Goal: Task Accomplishment & Management: Manage account settings

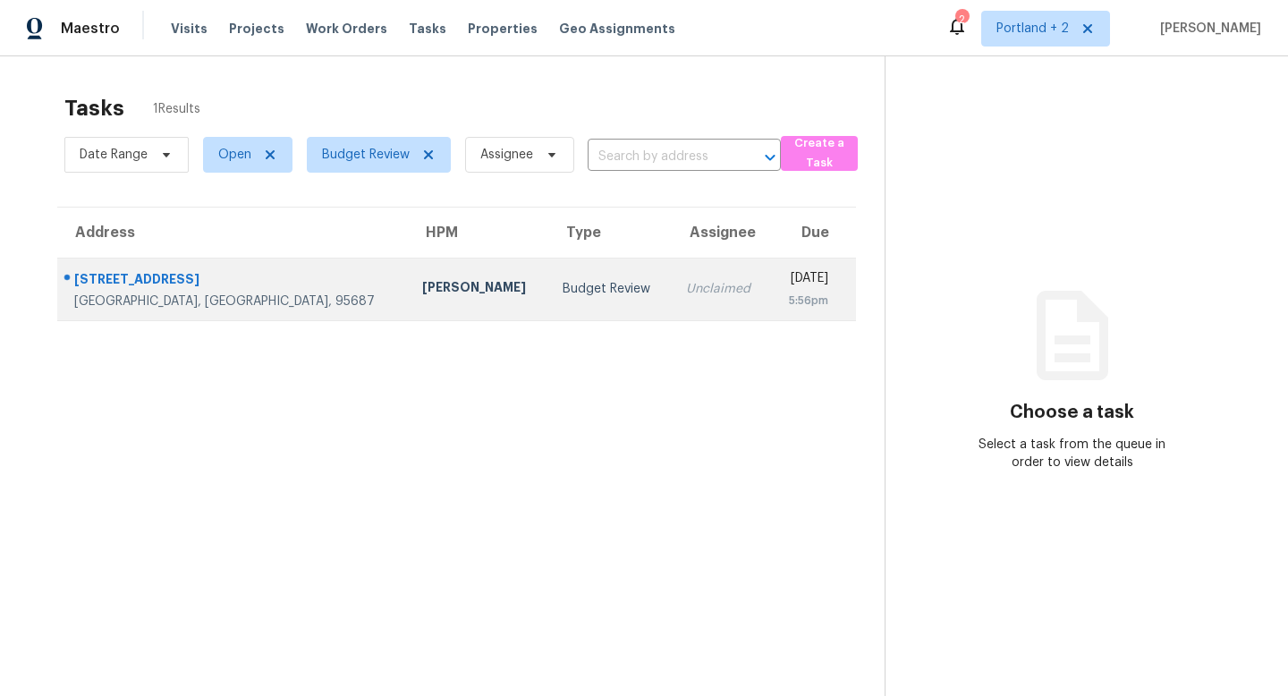
click at [408, 309] on td "Erwin Alberty" at bounding box center [478, 289] width 140 height 63
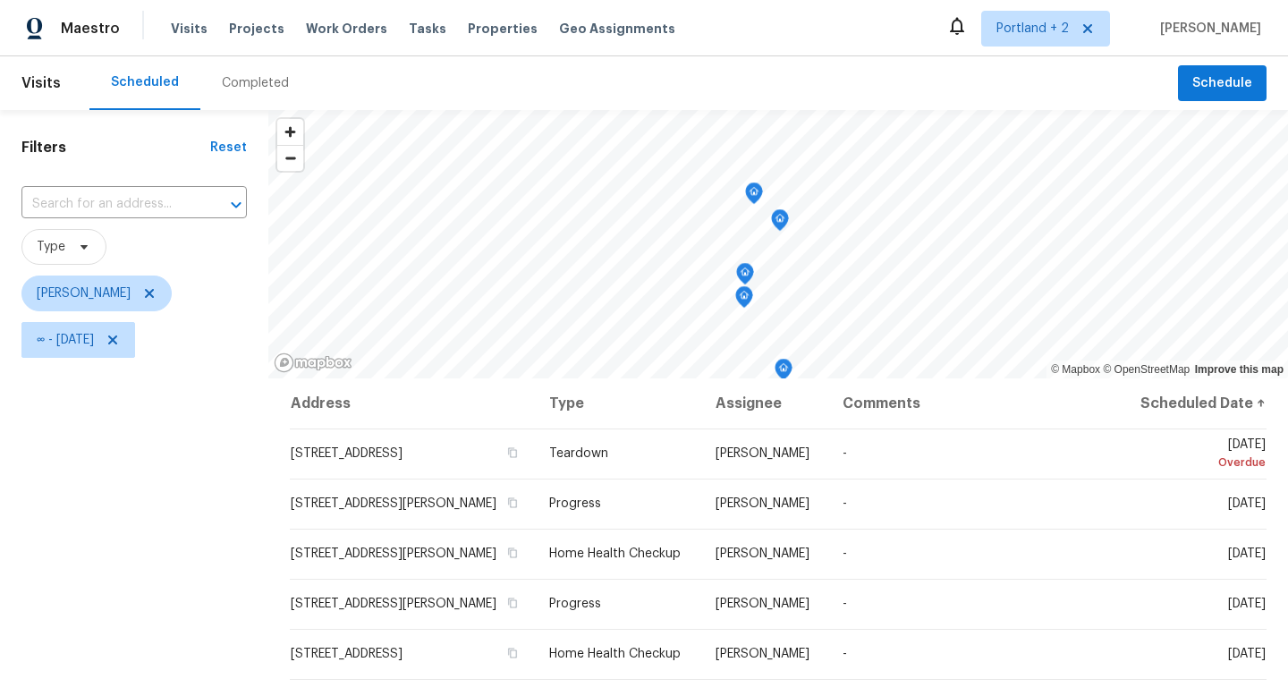
scroll to position [109, 0]
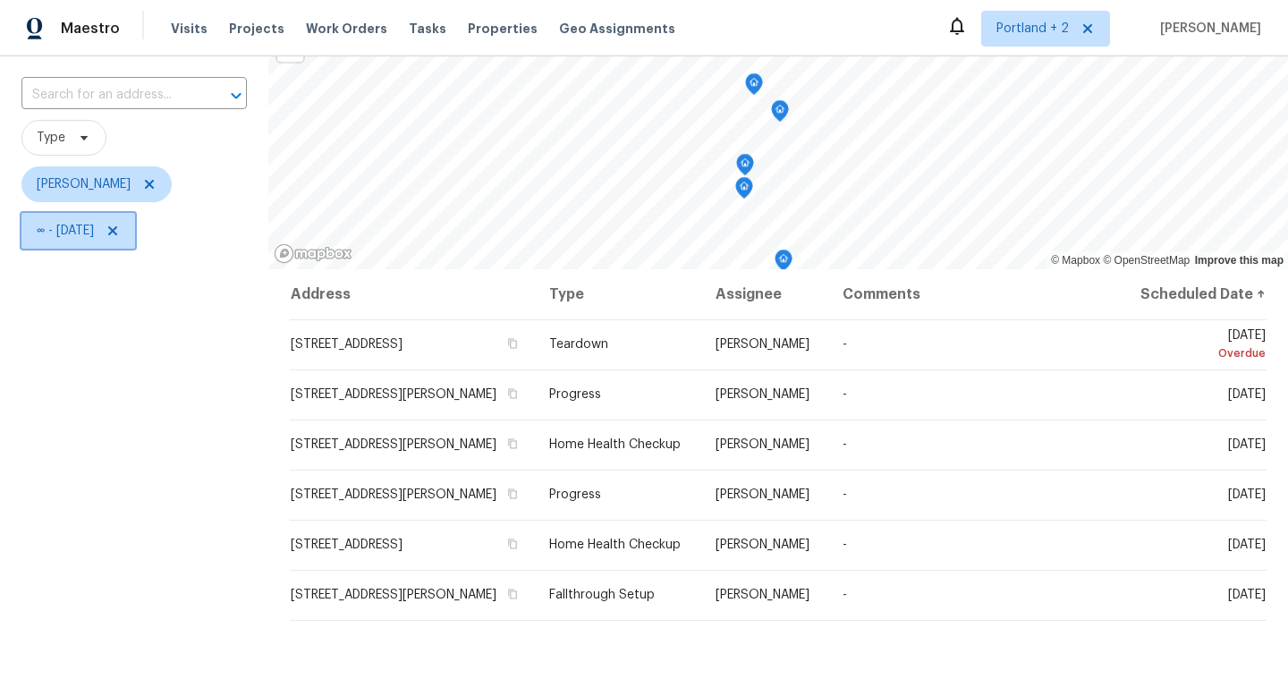
click at [117, 233] on icon at bounding box center [112, 230] width 9 height 9
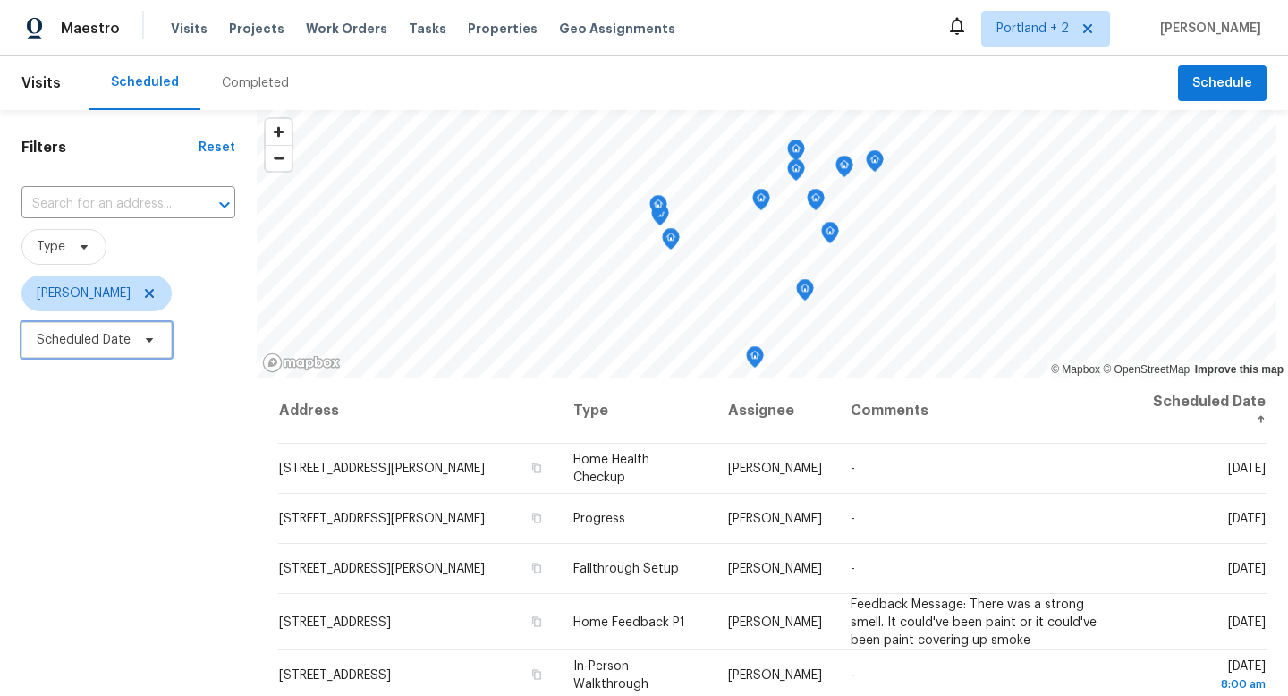
click at [148, 343] on icon at bounding box center [149, 340] width 14 height 14
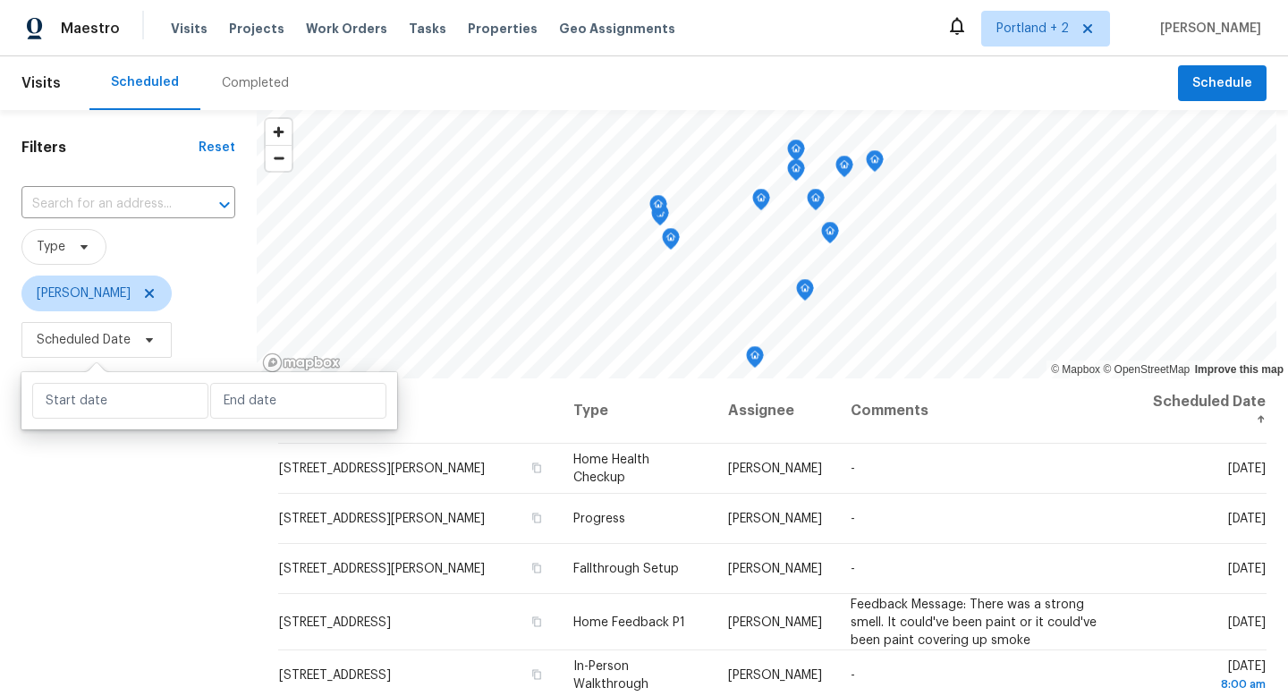
click at [258, 419] on div at bounding box center [209, 400] width 376 height 57
click at [264, 408] on input "text" at bounding box center [298, 401] width 176 height 36
select select "8"
select select "2025"
select select "9"
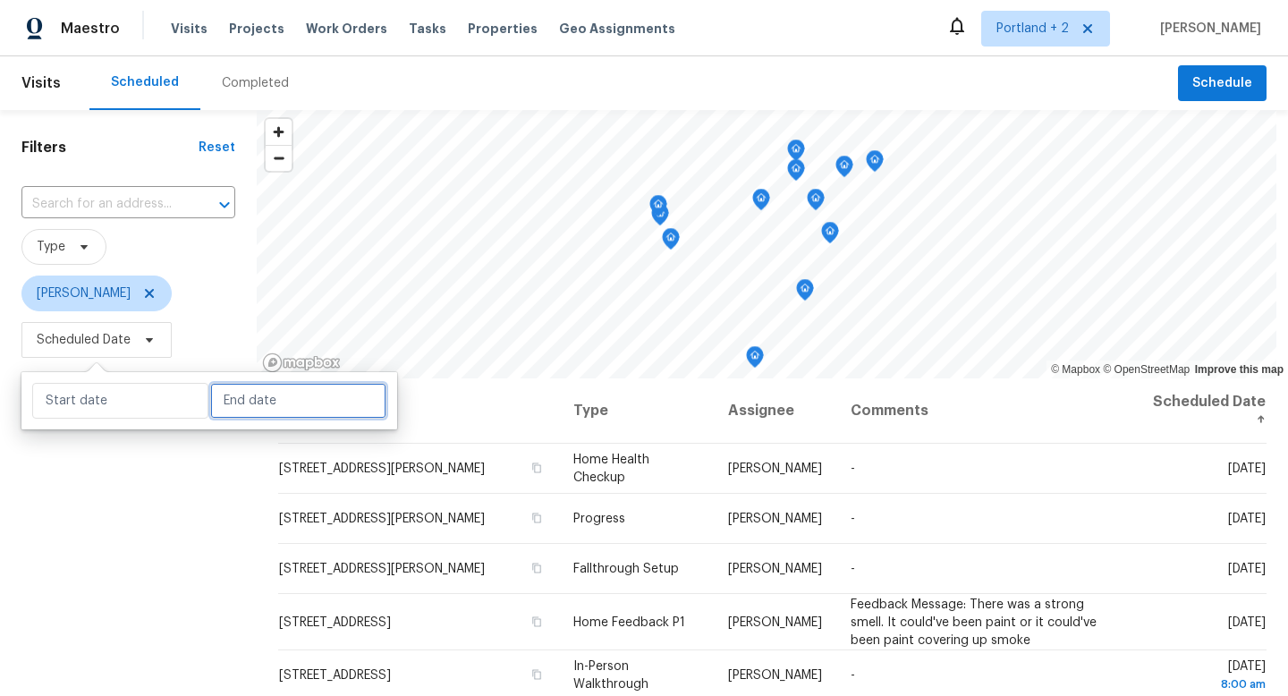
select select "2025"
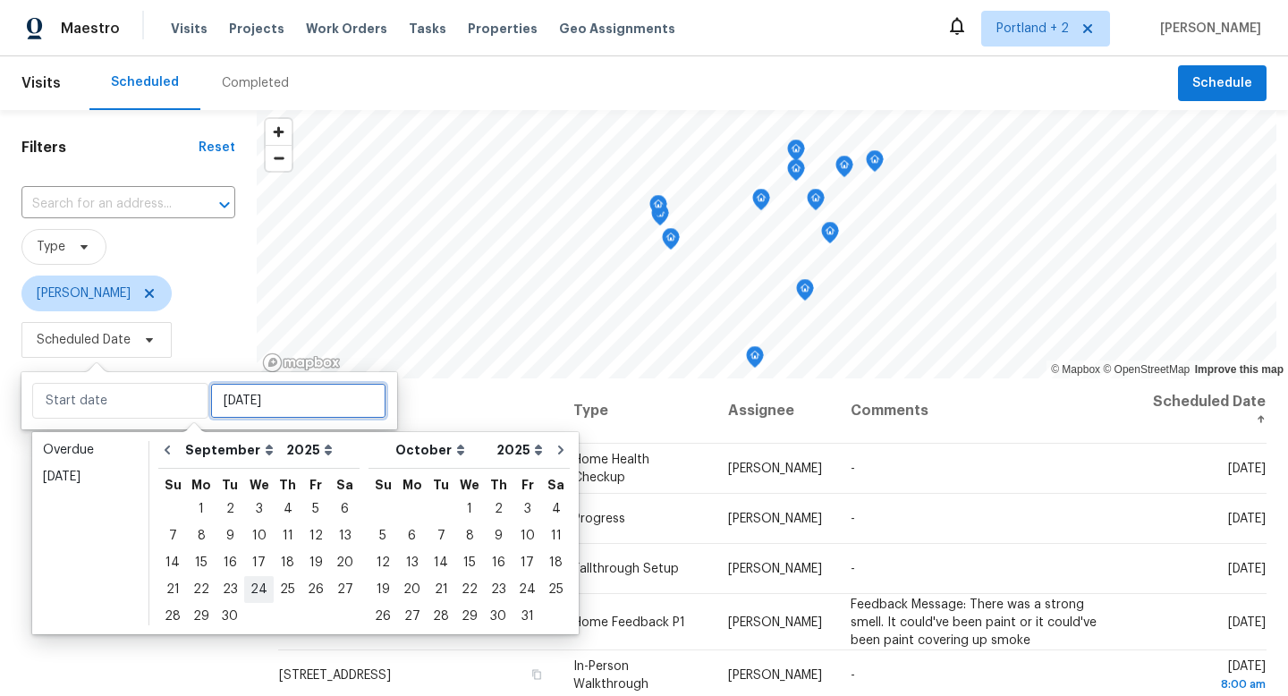
type input "Wed, Sep 24"
click at [280, 509] on div "4" at bounding box center [288, 508] width 28 height 25
type input "Thu, Sep 04"
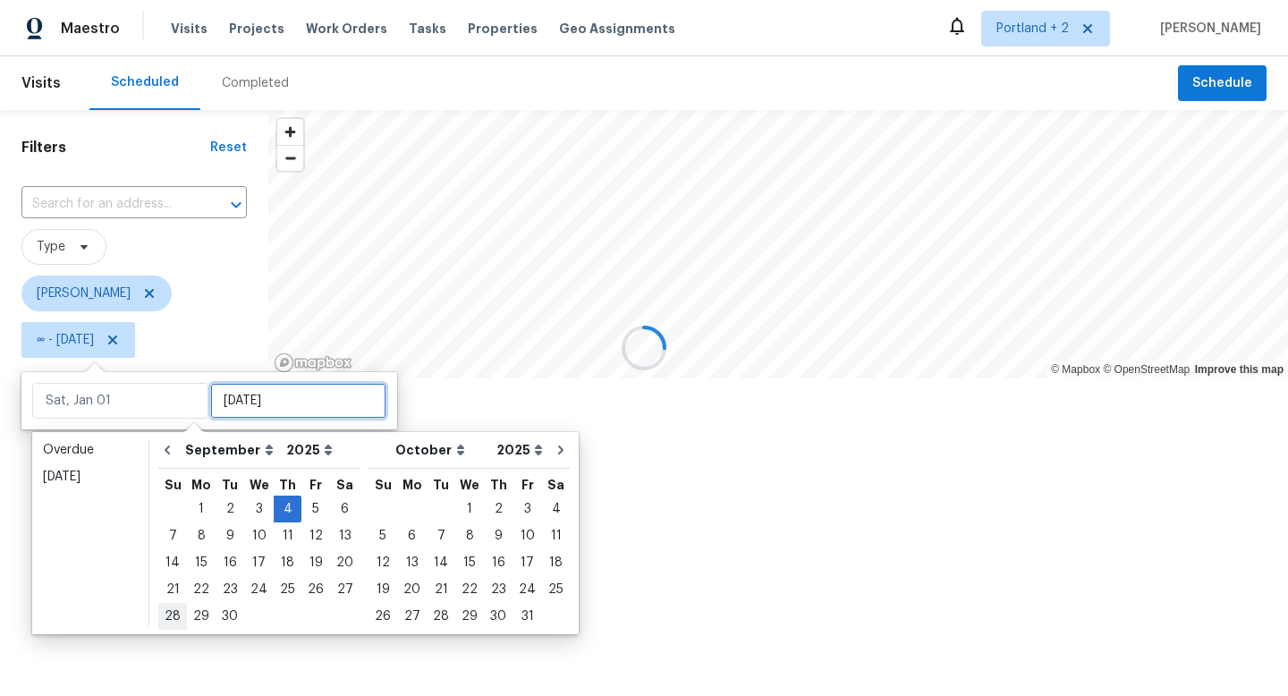
type input "Thu, Sep 04"
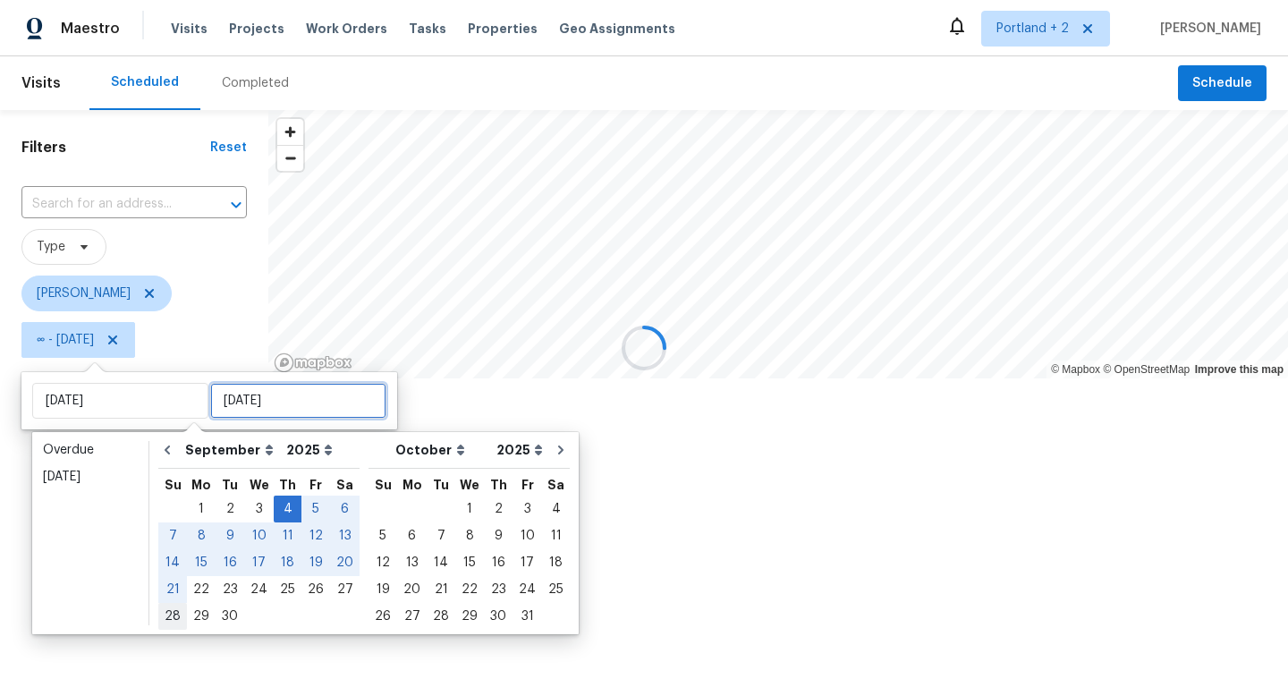
type input "Sun, Sep 28"
type input "Thu, Sep 04"
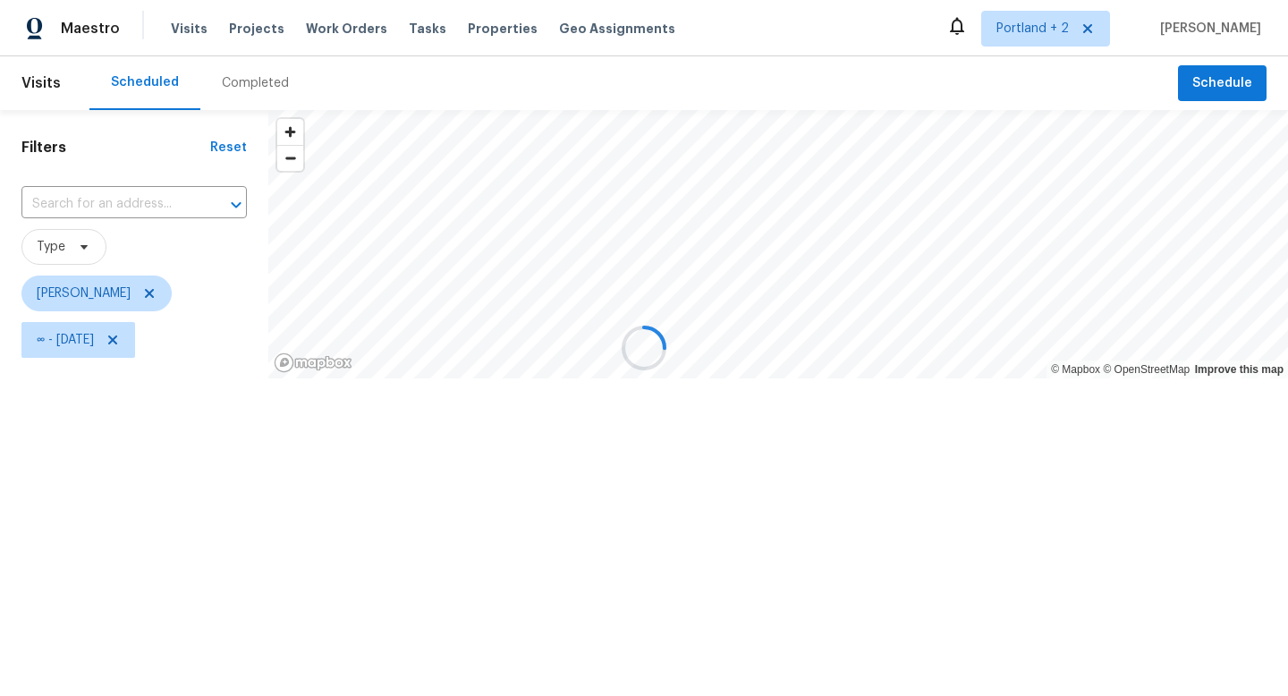
click at [152, 646] on div at bounding box center [644, 348] width 1288 height 696
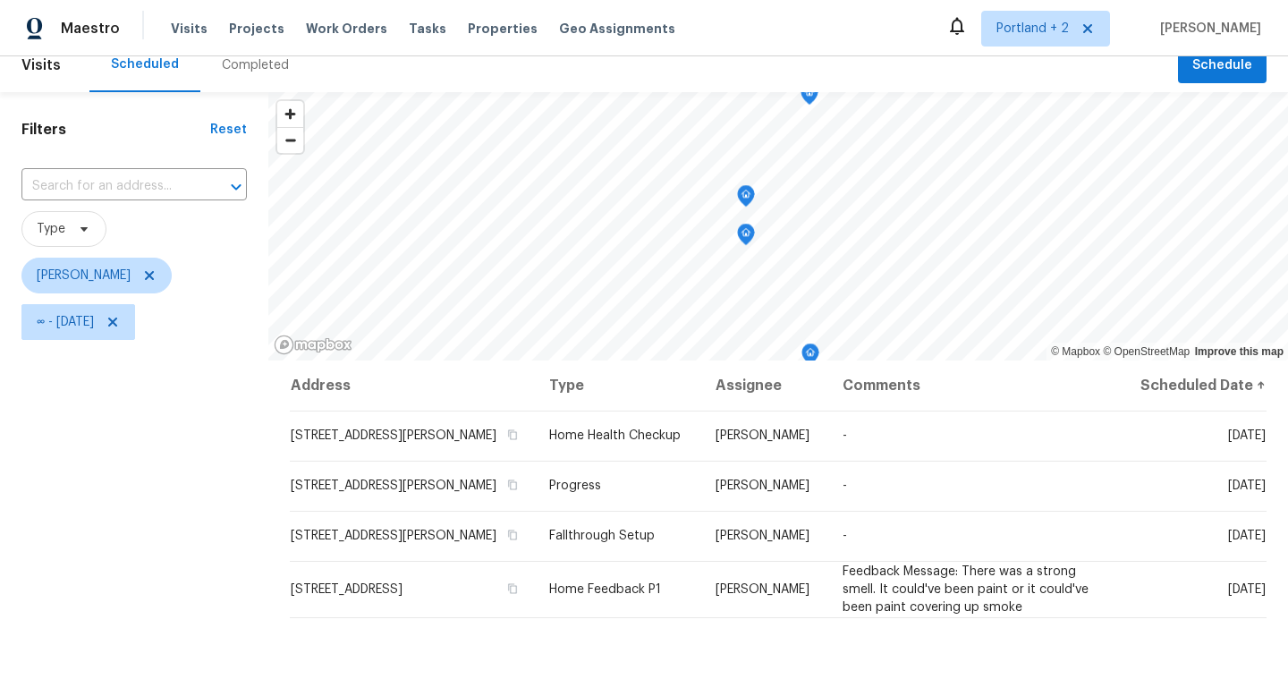
scroll to position [28, 0]
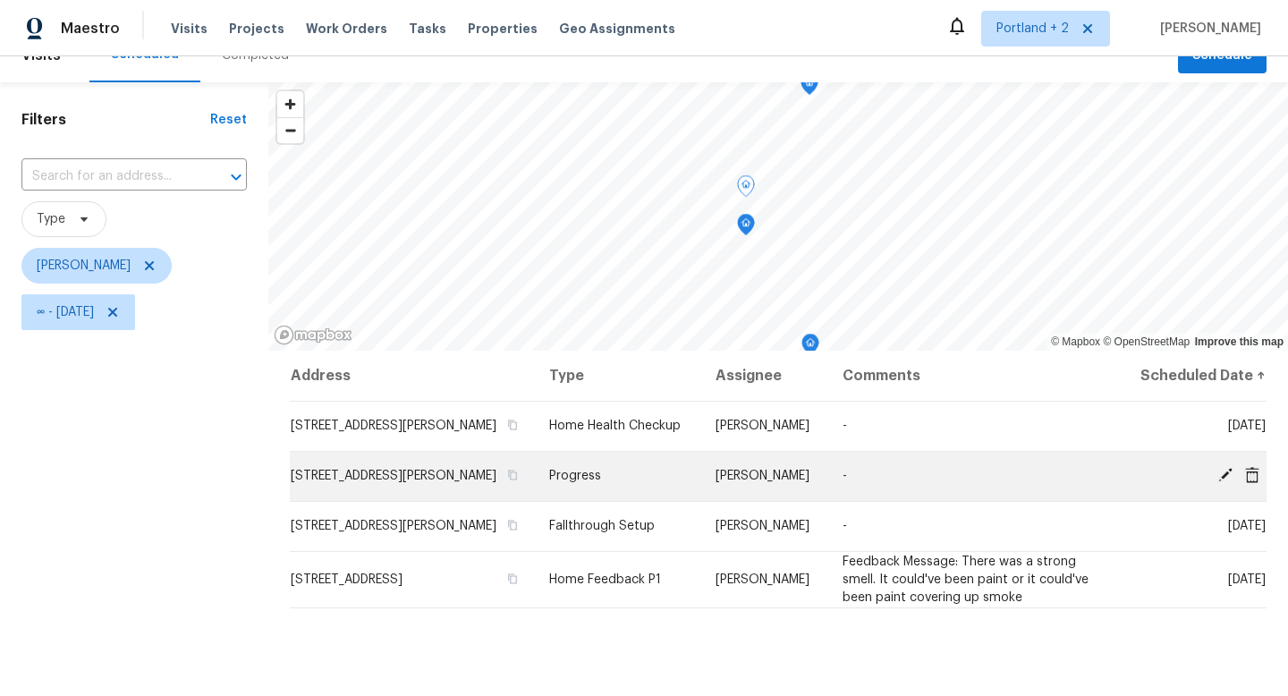
click at [1249, 482] on icon at bounding box center [1252, 474] width 14 height 16
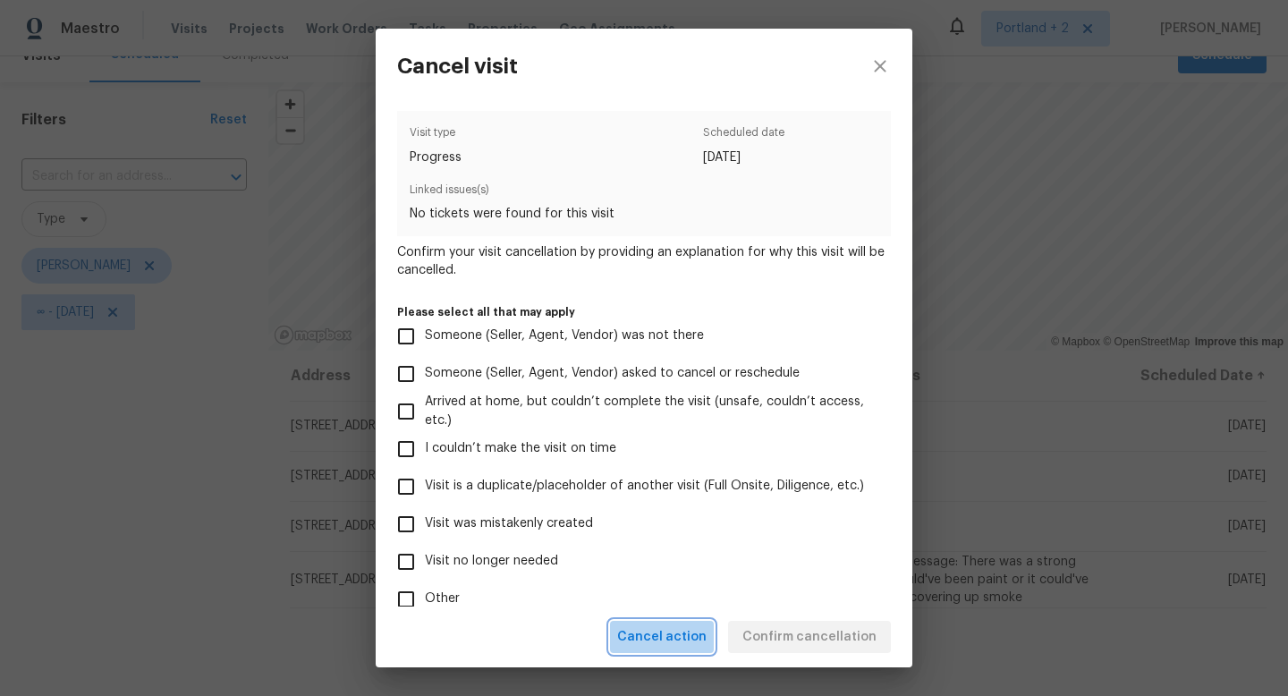
click at [684, 637] on span "Cancel action" at bounding box center [661, 637] width 89 height 22
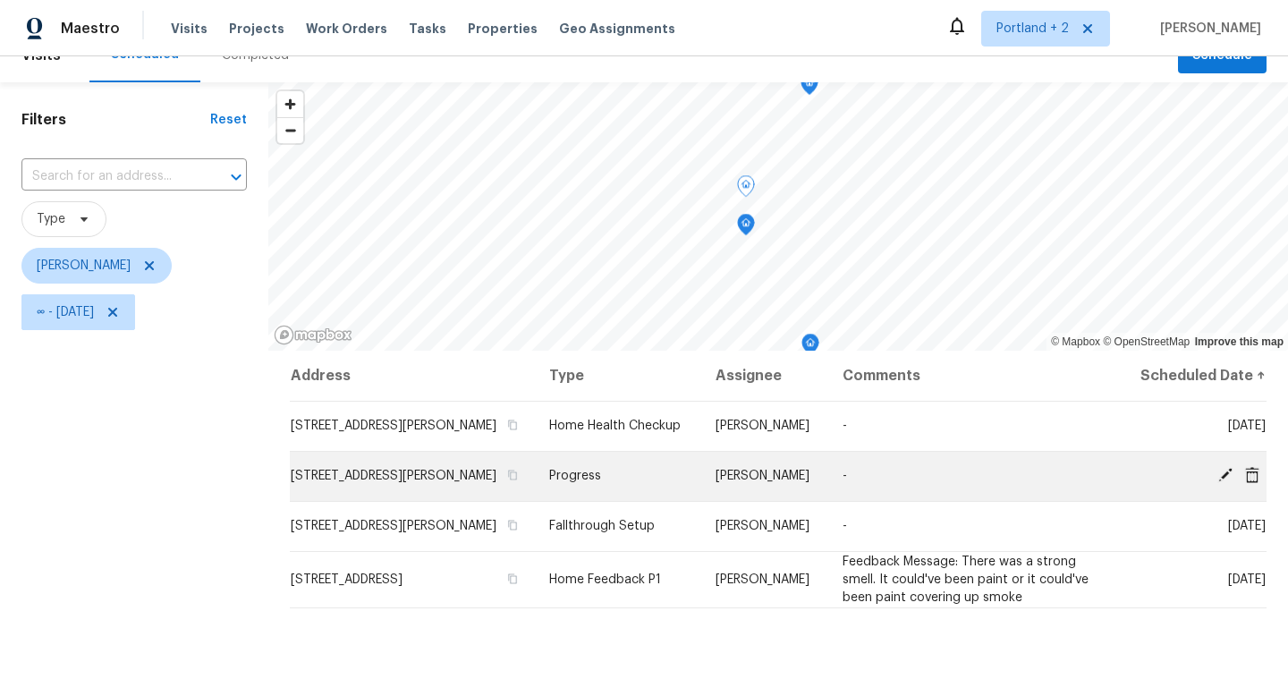
click at [1224, 482] on icon at bounding box center [1225, 475] width 14 height 14
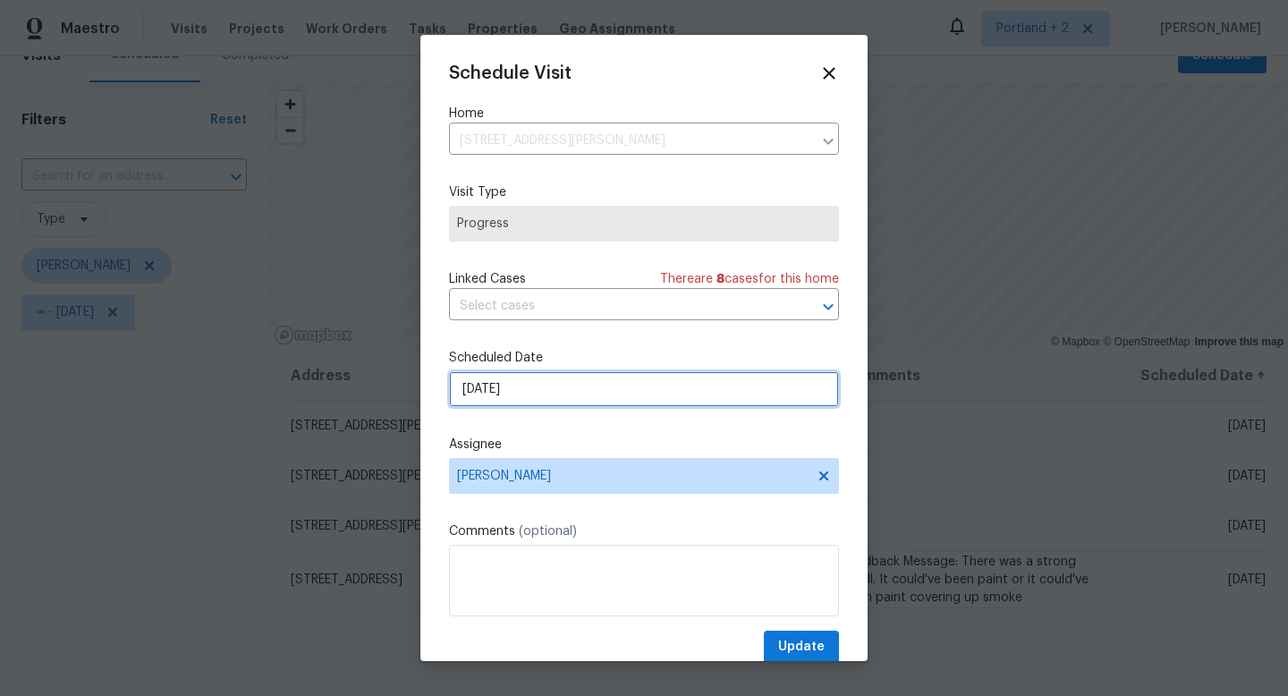
click at [591, 394] on input "9/3/2025" at bounding box center [644, 389] width 390 height 36
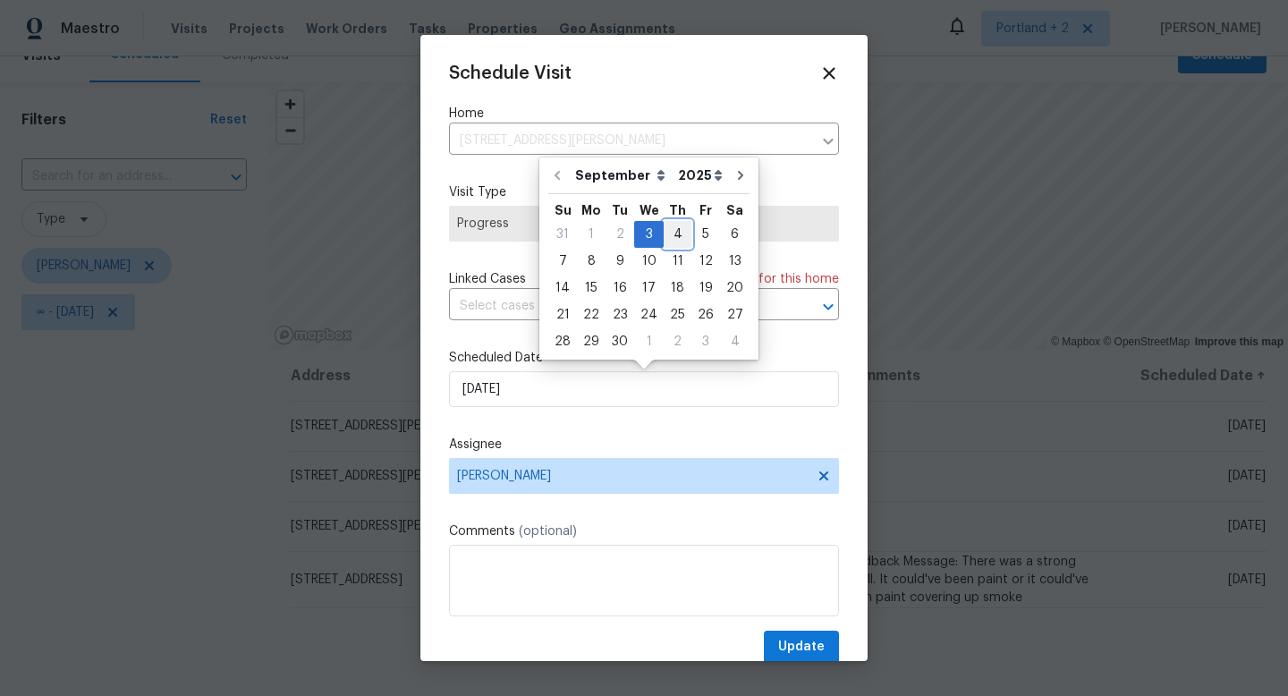
click at [669, 236] on div "4" at bounding box center [678, 234] width 28 height 25
type input "9/4/2025"
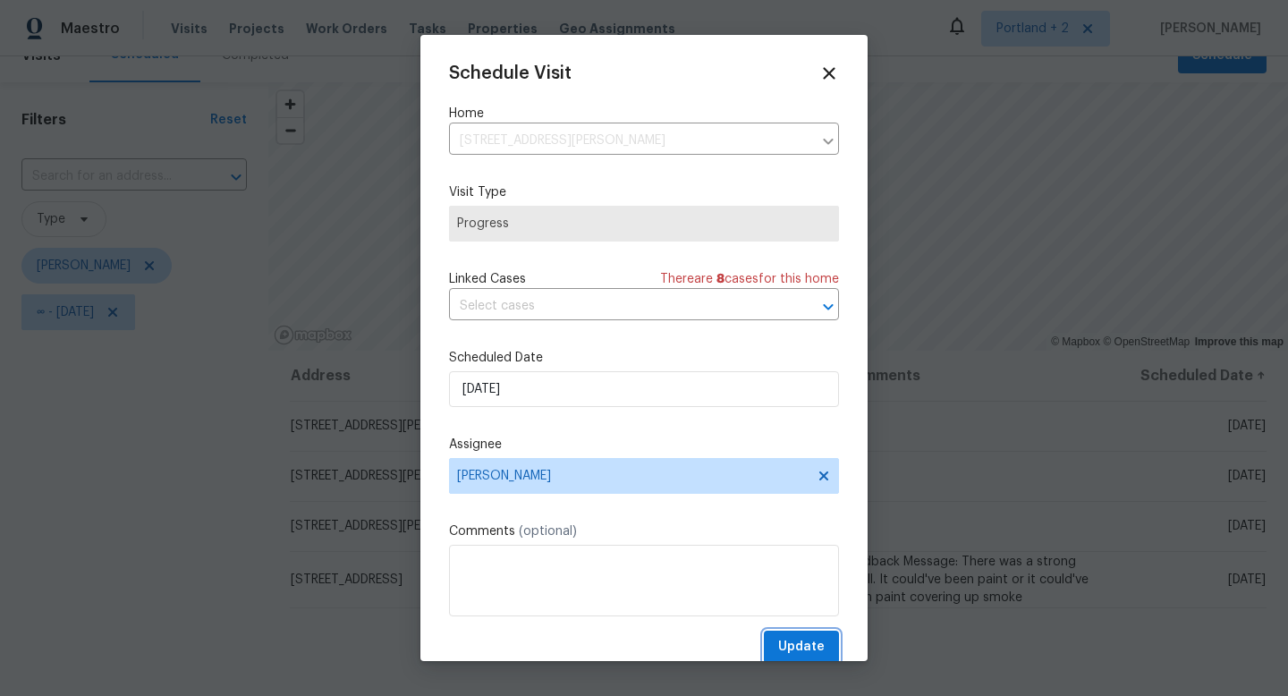
click at [804, 644] on span "Update" at bounding box center [801, 647] width 47 height 22
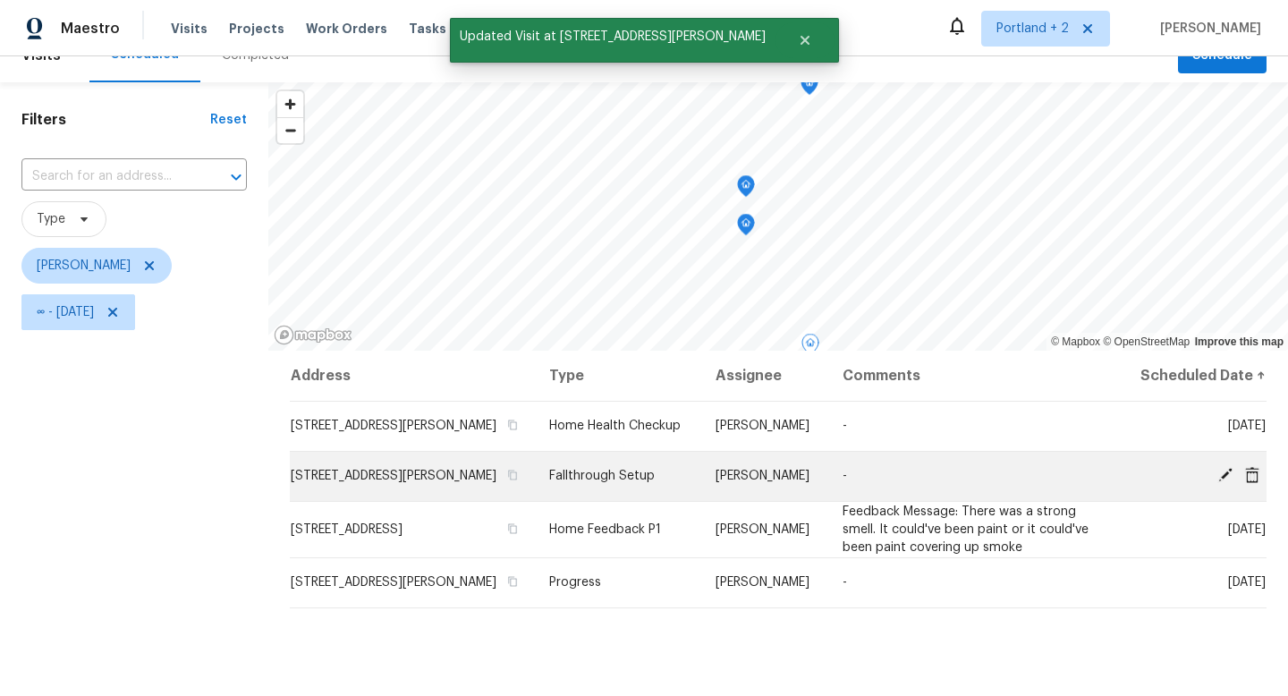
click at [1226, 483] on icon at bounding box center [1225, 475] width 16 height 16
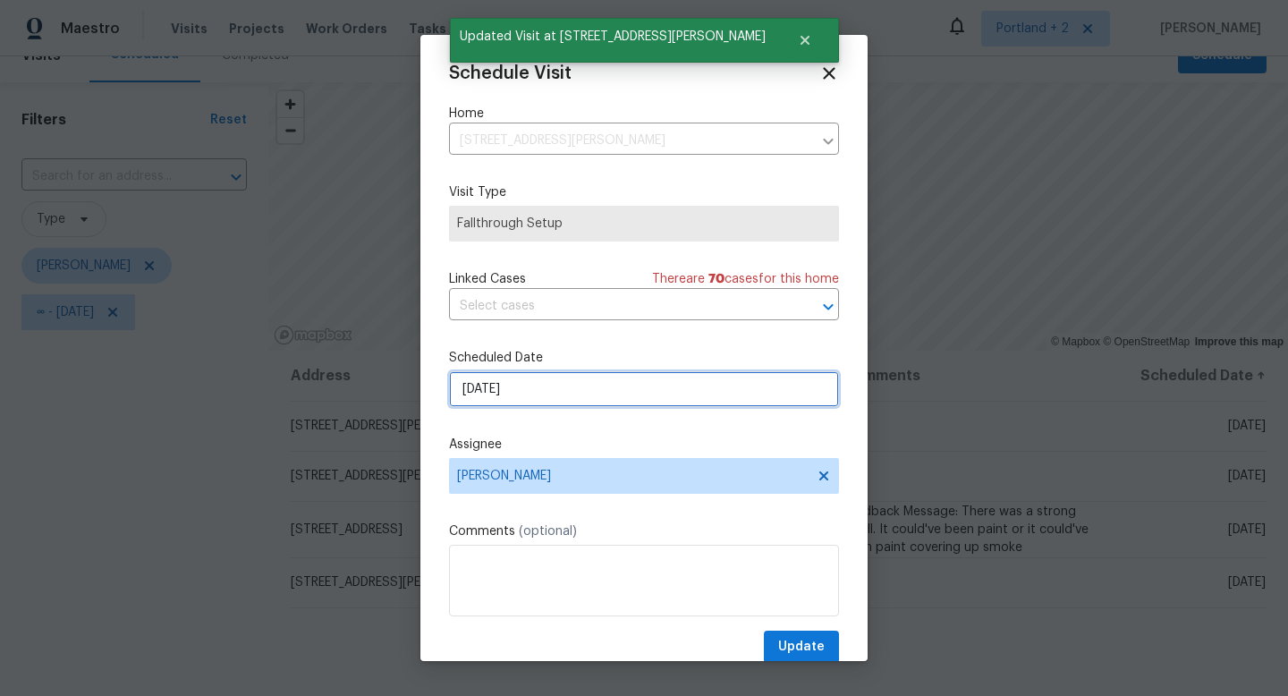
click at [616, 380] on input "9/3/2025" at bounding box center [644, 389] width 390 height 36
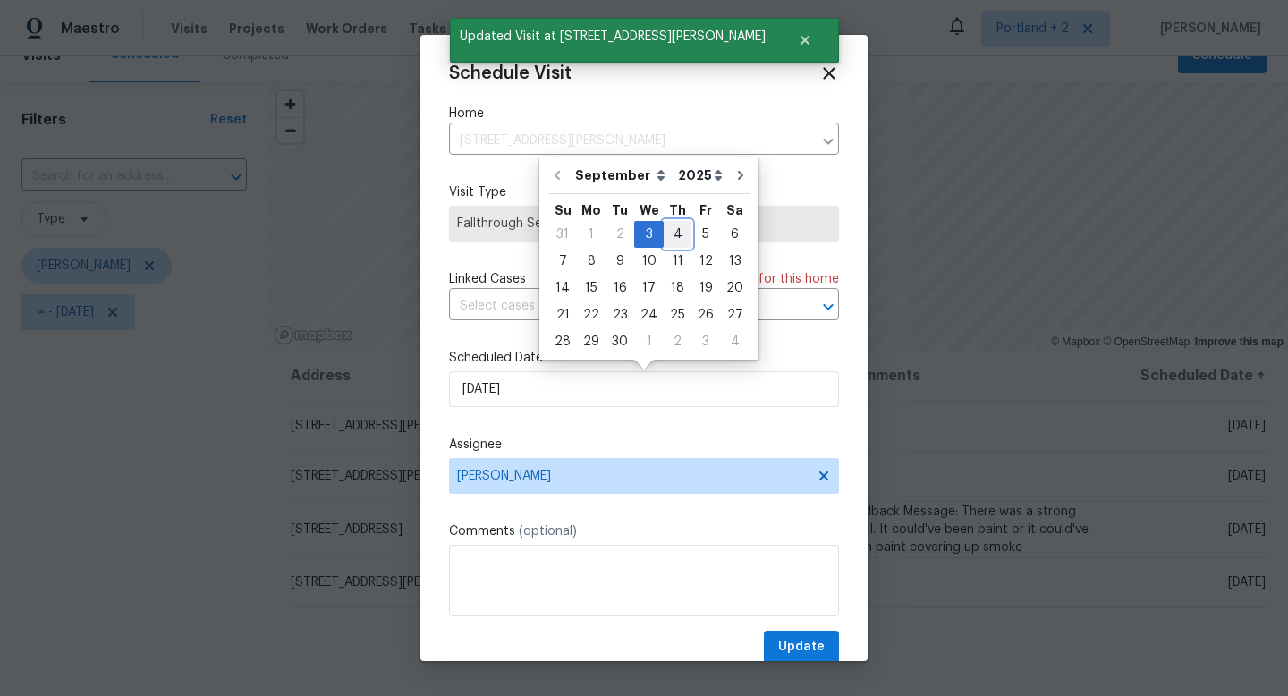
click at [673, 233] on div "4" at bounding box center [678, 234] width 28 height 25
type input "9/4/2025"
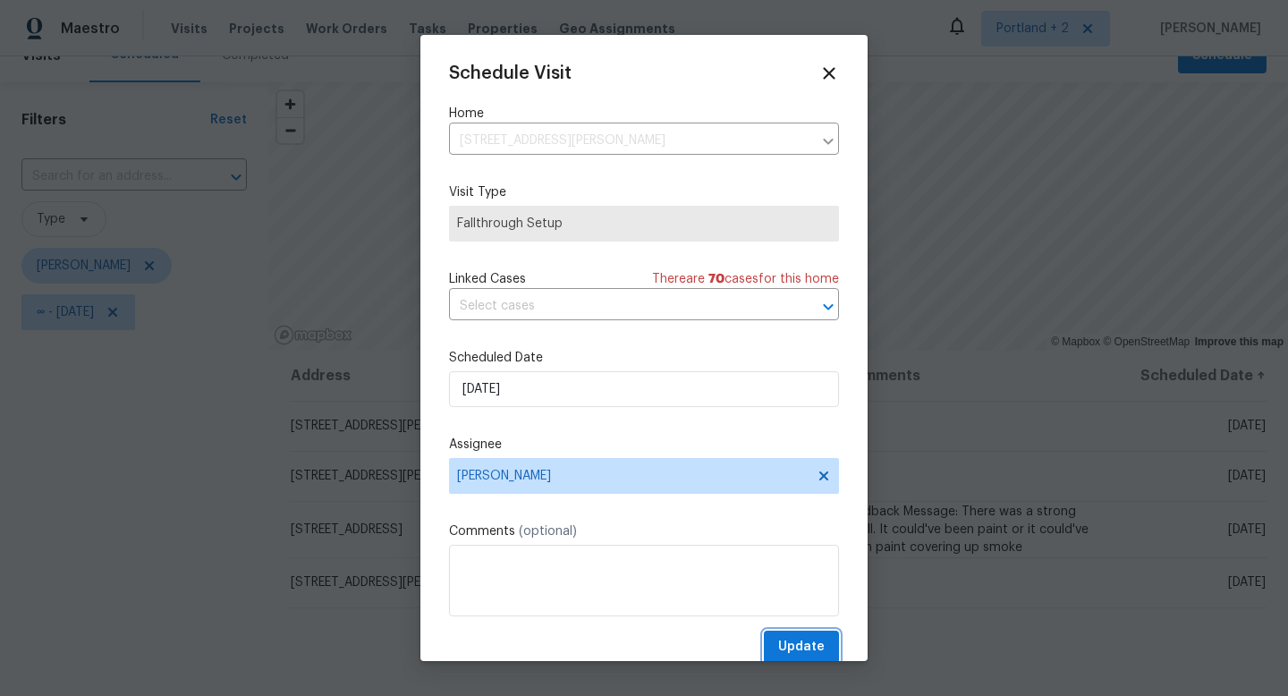
click at [810, 647] on span "Update" at bounding box center [801, 647] width 47 height 22
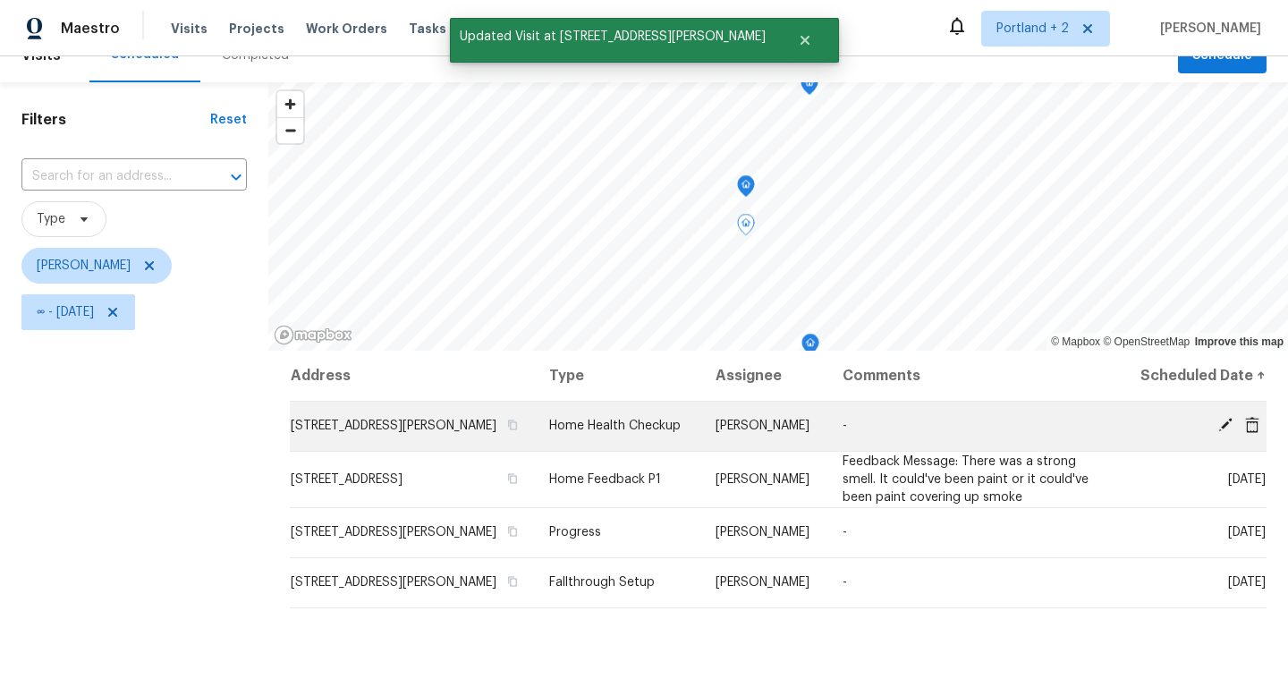
click at [1220, 433] on icon at bounding box center [1225, 425] width 16 height 16
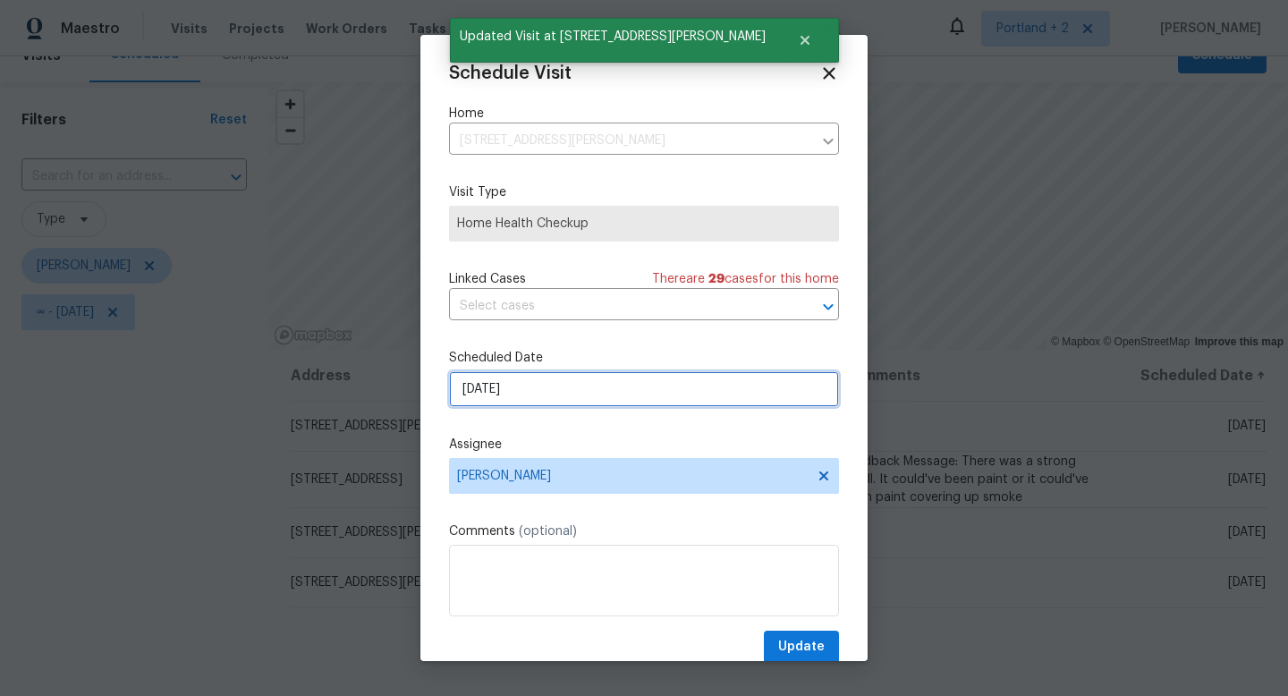
click at [656, 398] on input "9/3/2025" at bounding box center [644, 389] width 390 height 36
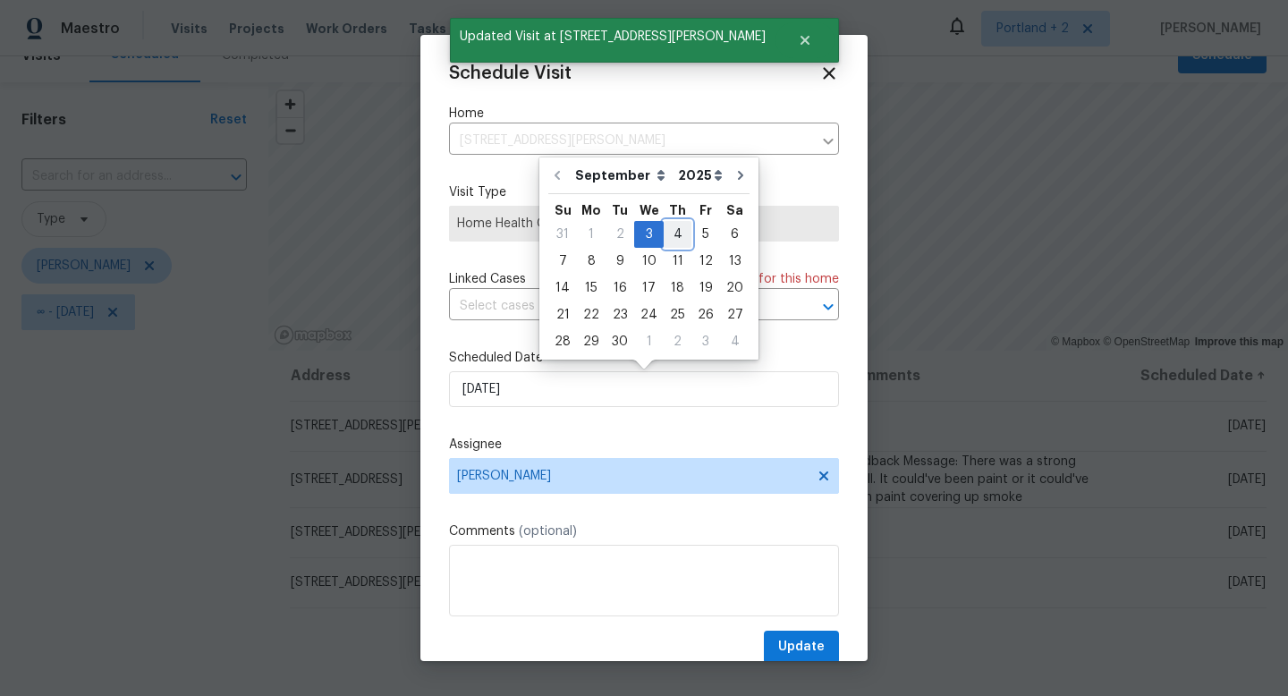
click at [672, 229] on div "4" at bounding box center [678, 234] width 28 height 25
type input "9/4/2025"
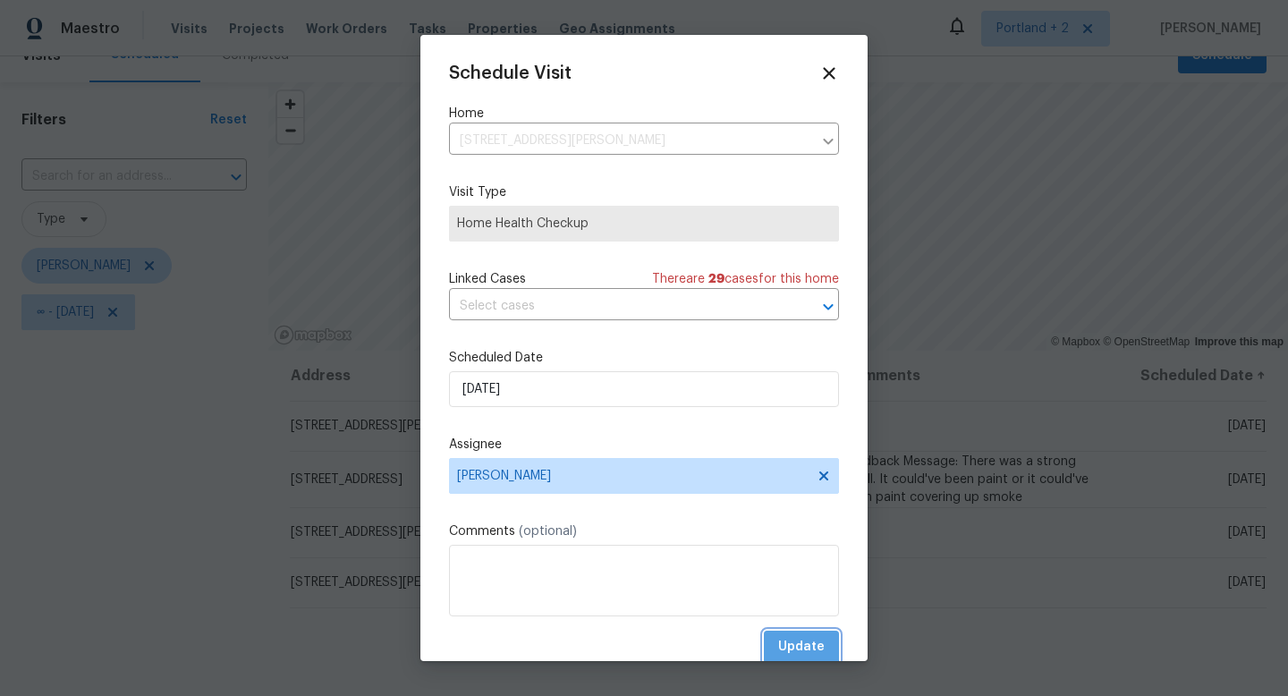
click at [784, 646] on span "Update" at bounding box center [801, 647] width 47 height 22
